Goal: Transaction & Acquisition: Purchase product/service

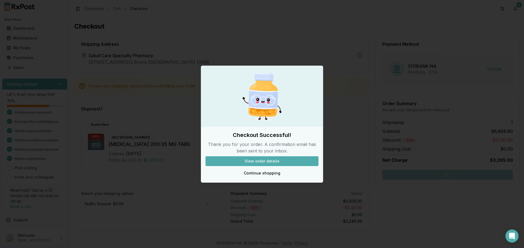
scroll to position [2, 0]
click at [48, 83] on div at bounding box center [262, 124] width 524 height 248
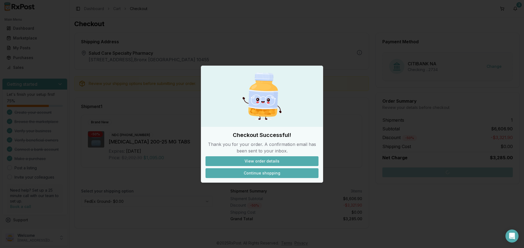
click at [268, 172] on button "Continue shopping" at bounding box center [261, 174] width 113 height 10
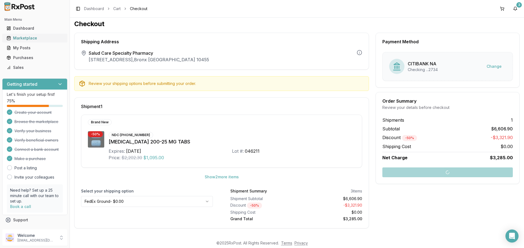
click at [29, 39] on div "Marketplace" at bounding box center [35, 37] width 56 height 5
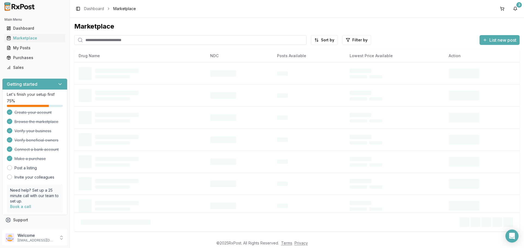
click at [142, 41] on input "search" at bounding box center [190, 40] width 232 height 10
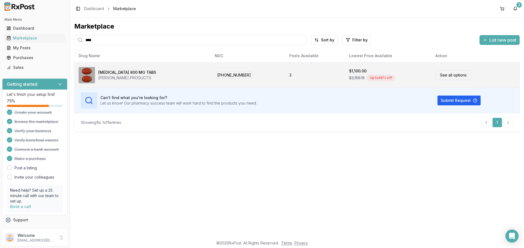
type input "****"
click at [445, 76] on link "See all options" at bounding box center [453, 75] width 36 height 10
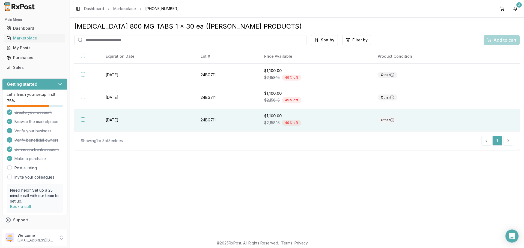
click at [82, 120] on button "button" at bounding box center [83, 120] width 4 height 4
click at [505, 38] on span "Add to cart" at bounding box center [504, 40] width 23 height 7
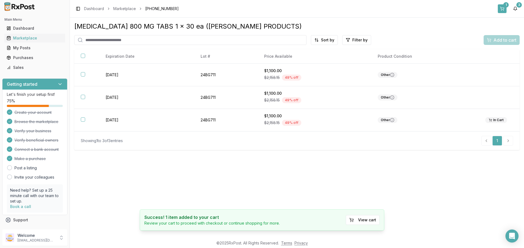
click at [503, 7] on button "1" at bounding box center [501, 8] width 9 height 9
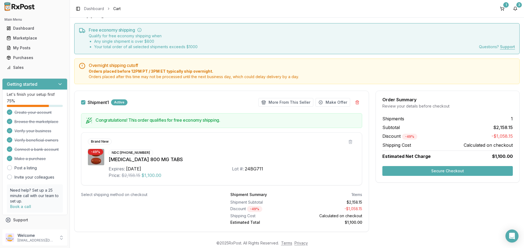
scroll to position [22, 0]
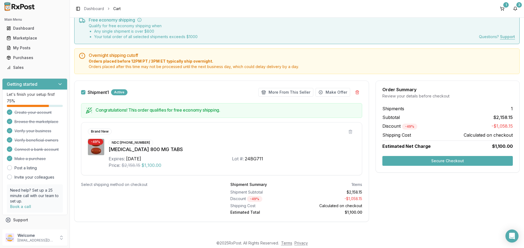
click at [415, 164] on button "Secure Checkout" at bounding box center [447, 161] width 130 height 10
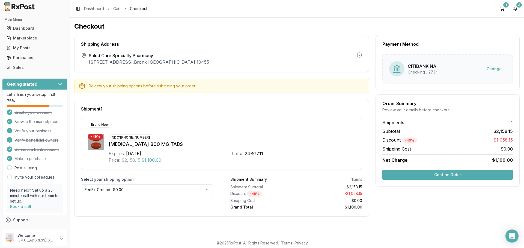
click at [183, 193] on html "Main Menu Dashboard Marketplace My Posts Purchases Sales Getting started Let's …" at bounding box center [262, 124] width 524 height 248
click at [446, 175] on button "Confirm Order" at bounding box center [447, 175] width 130 height 10
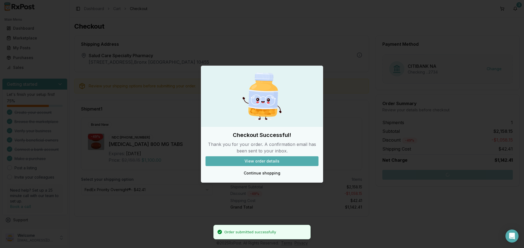
click at [276, 166] on div "Checkout Successful! Thank you for your order. A confirmation email has been se…" at bounding box center [262, 154] width 122 height 47
click at [274, 162] on button "View order details" at bounding box center [261, 162] width 113 height 10
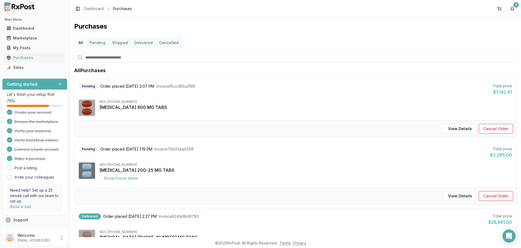
click at [94, 58] on input "search" at bounding box center [295, 58] width 443 height 10
type input "****"
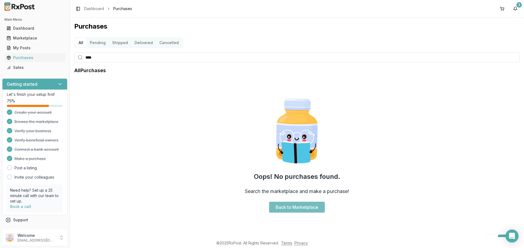
click at [289, 204] on link "Back to Marketplace" at bounding box center [297, 207] width 56 height 11
